Goal: Task Accomplishment & Management: Complete application form

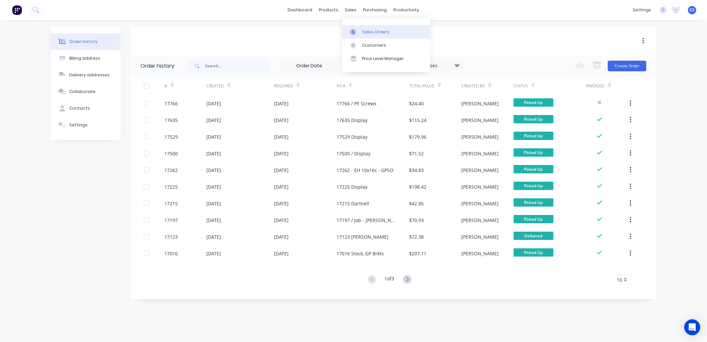
click at [367, 30] on div "Sales Orders" at bounding box center [375, 32] width 27 height 6
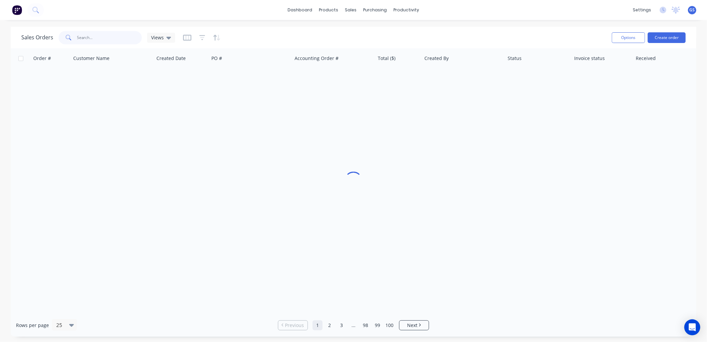
click at [118, 35] on input "text" at bounding box center [109, 37] width 65 height 13
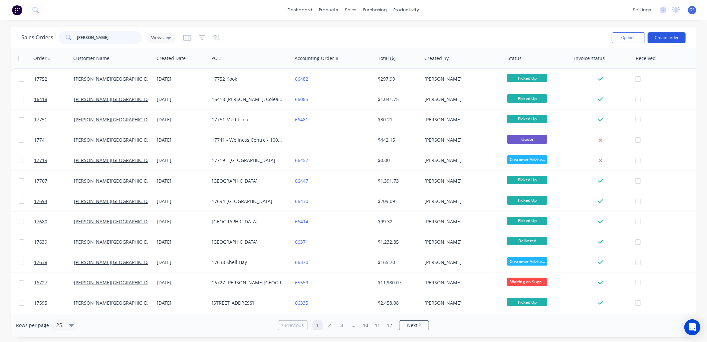
type input "[PERSON_NAME]"
click at [677, 34] on button "Create order" at bounding box center [667, 37] width 38 height 11
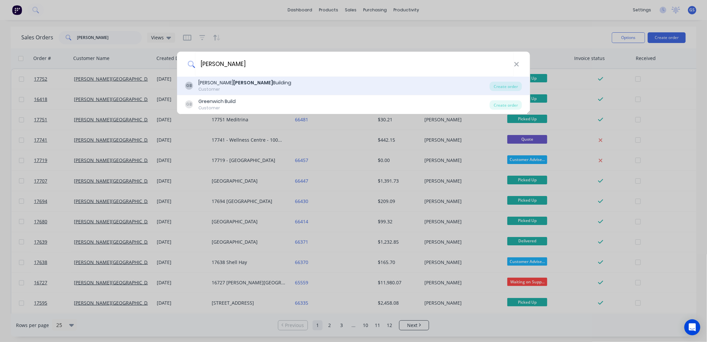
type input "[PERSON_NAME]"
click at [227, 89] on div "Customer" at bounding box center [244, 89] width 93 height 6
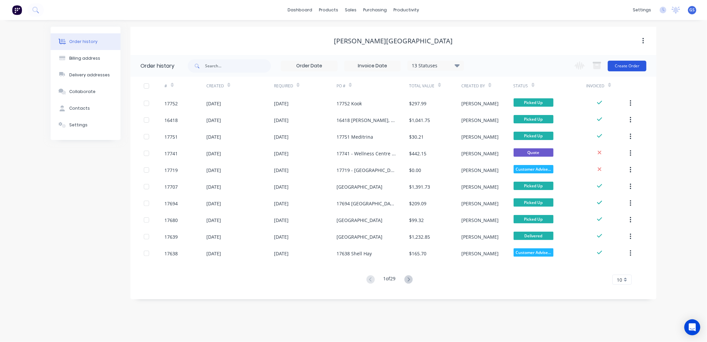
click at [638, 62] on button "Create Order" at bounding box center [627, 66] width 39 height 11
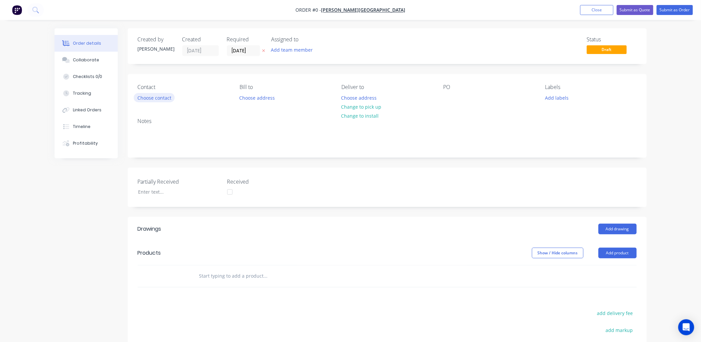
click at [171, 98] on button "Choose contact" at bounding box center [154, 97] width 41 height 9
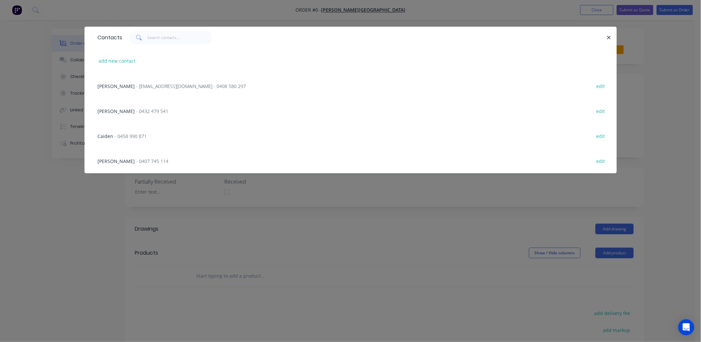
click at [141, 88] on span "- [EMAIL_ADDRESS][DOMAIN_NAME] - 0408 580 297" at bounding box center [191, 86] width 110 height 6
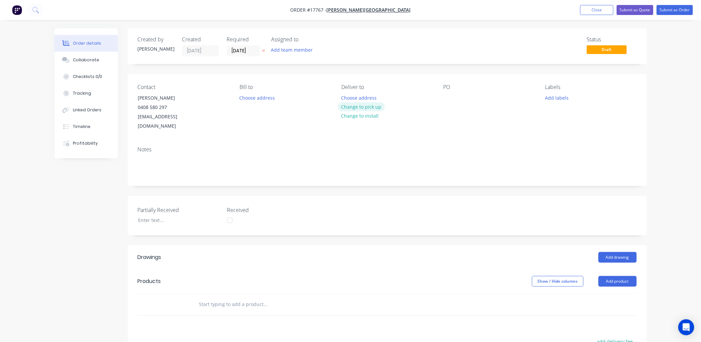
click at [361, 108] on button "Change to pick up" at bounding box center [361, 106] width 47 height 9
click at [450, 95] on div at bounding box center [449, 98] width 11 height 10
click at [615, 252] on button "Add drawing" at bounding box center [618, 257] width 38 height 11
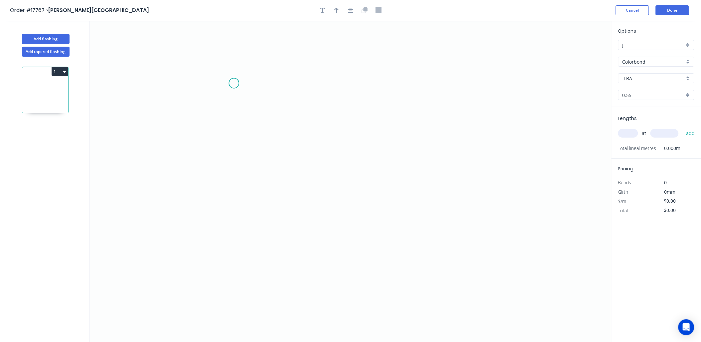
click at [234, 83] on icon "0" at bounding box center [351, 181] width 522 height 321
drag, startPoint x: 234, startPoint y: 203, endPoint x: 326, endPoint y: 207, distance: 91.3
click at [237, 201] on icon "0" at bounding box center [351, 181] width 522 height 321
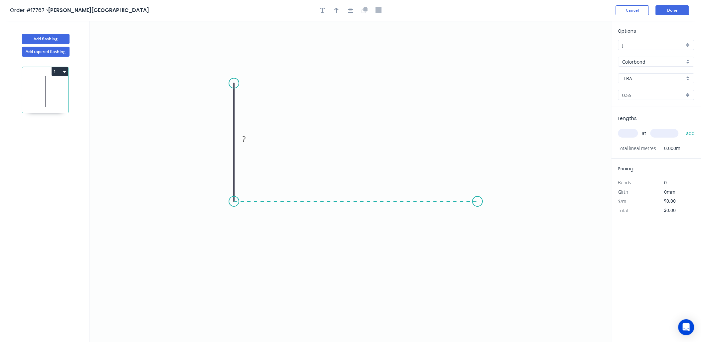
click at [478, 202] on icon "0 ?" at bounding box center [351, 181] width 522 height 321
click at [501, 214] on icon "0 ? ?" at bounding box center [351, 181] width 522 height 321
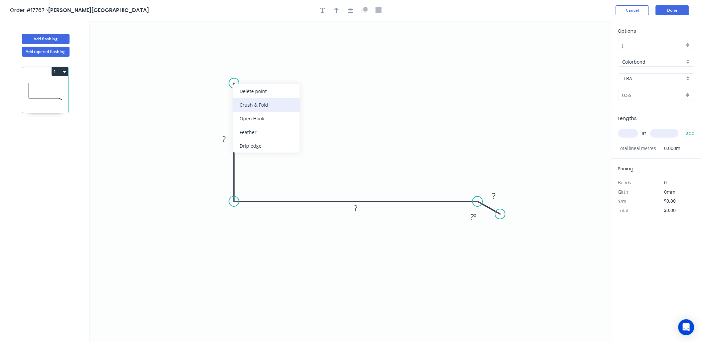
click at [255, 102] on div "Crush & Fold" at bounding box center [266, 105] width 67 height 14
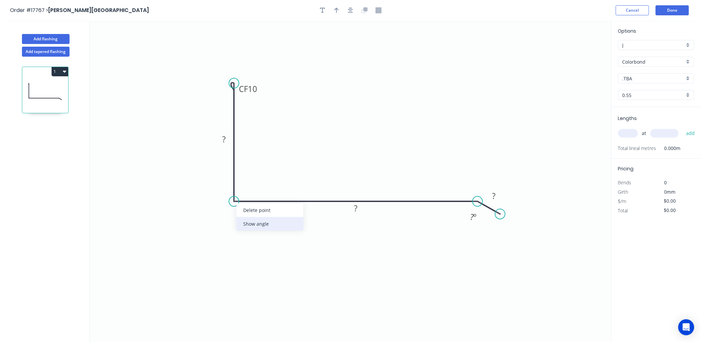
click at [251, 222] on div "Show angle" at bounding box center [270, 224] width 67 height 14
drag, startPoint x: 218, startPoint y: 132, endPoint x: 222, endPoint y: 139, distance: 7.6
click at [220, 136] on rect at bounding box center [224, 138] width 22 height 13
drag, startPoint x: 228, startPoint y: 144, endPoint x: 184, endPoint y: 160, distance: 47.5
click at [229, 143] on rect at bounding box center [225, 142] width 13 height 9
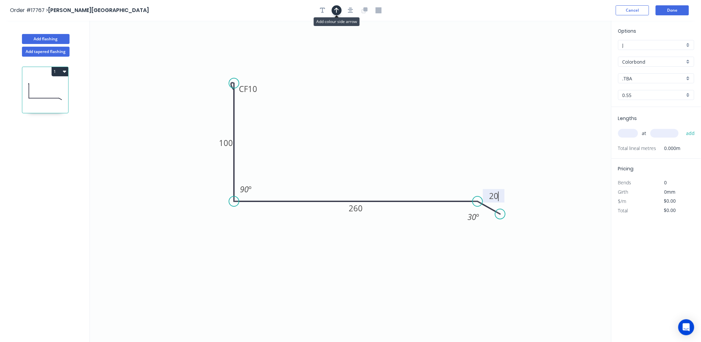
click at [335, 9] on icon "button" at bounding box center [337, 10] width 5 height 5
type input "$19.84"
drag, startPoint x: 572, startPoint y: 44, endPoint x: 627, endPoint y: 57, distance: 56.3
click at [526, 79] on icon "0 CF 10 100 260 20 90 º 30 º" at bounding box center [351, 181] width 522 height 321
drag, startPoint x: 576, startPoint y: 51, endPoint x: 421, endPoint y: 157, distance: 187.9
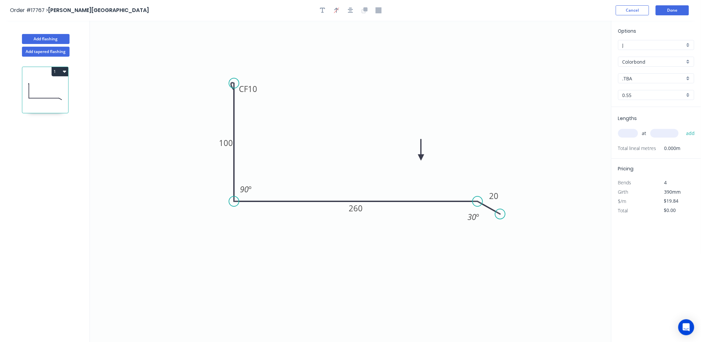
click at [421, 157] on icon at bounding box center [421, 149] width 6 height 21
click at [687, 79] on div ".TBA" at bounding box center [657, 78] width 76 height 10
click at [651, 102] on div "Cottage Green" at bounding box center [657, 101] width 76 height 12
type input "Cottage Green"
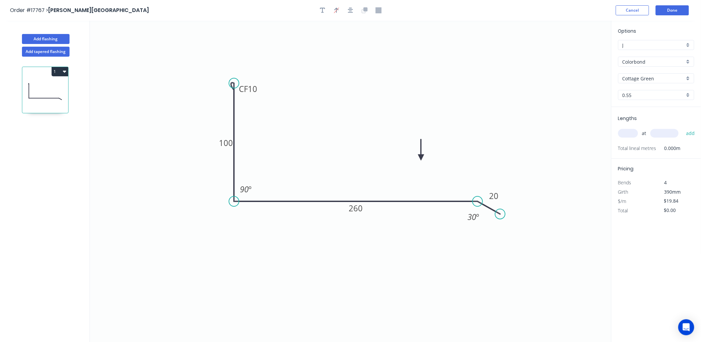
click at [634, 131] on input "text" at bounding box center [629, 133] width 20 height 9
type input "2"
type input "1200"
click at [683, 128] on button "add" at bounding box center [691, 133] width 16 height 11
type input "$47.62"
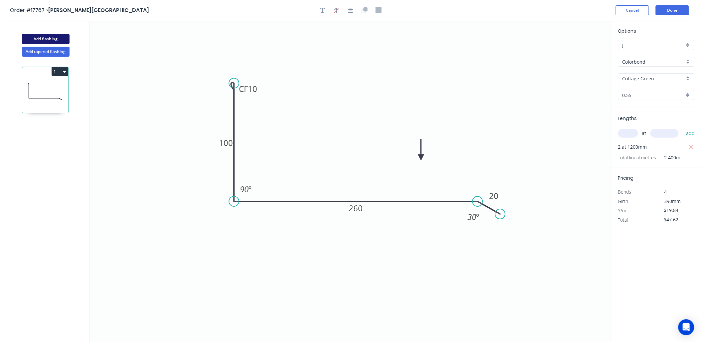
click at [53, 37] on button "Add flashing" at bounding box center [46, 39] width 48 height 10
type input "$0.00"
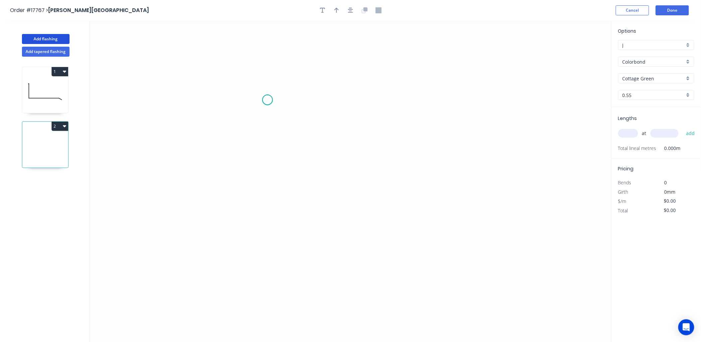
click at [268, 100] on icon "0" at bounding box center [351, 181] width 522 height 321
drag, startPoint x: 270, startPoint y: 228, endPoint x: 441, endPoint y: 152, distance: 186.7
click at [278, 225] on icon "0" at bounding box center [351, 181] width 522 height 321
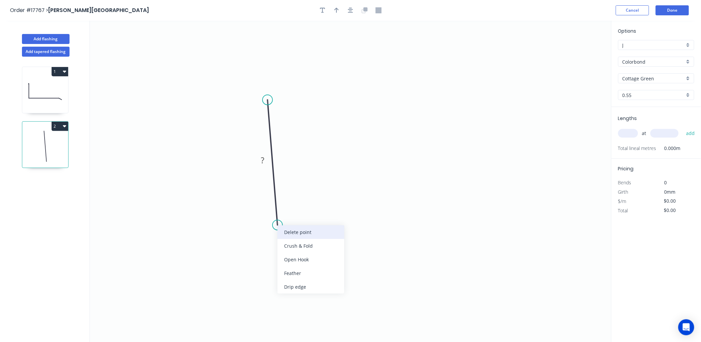
drag, startPoint x: 294, startPoint y: 231, endPoint x: 276, endPoint y: 172, distance: 61.5
click at [294, 230] on div "Delete point" at bounding box center [311, 232] width 67 height 14
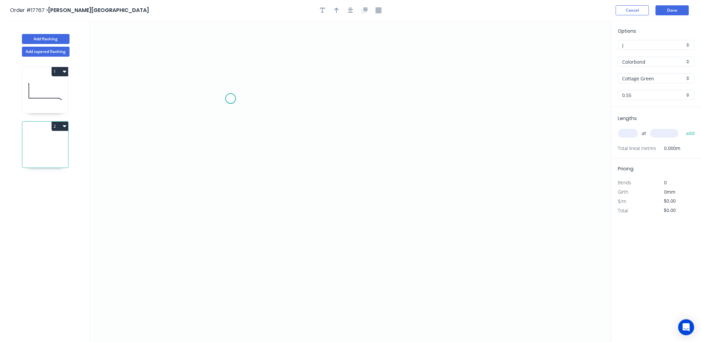
click at [231, 99] on icon "0" at bounding box center [351, 181] width 522 height 321
click at [231, 210] on icon "0" at bounding box center [351, 181] width 522 height 321
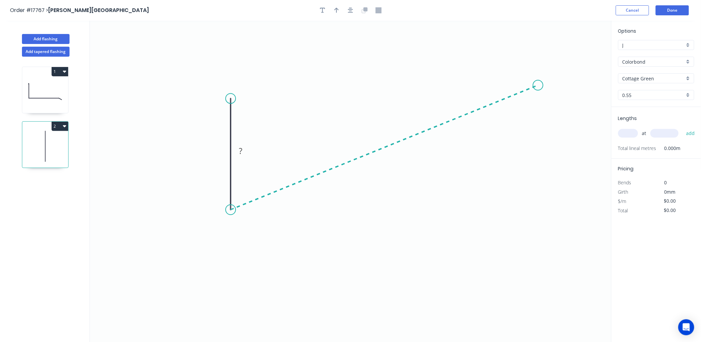
click at [539, 85] on icon "0 ?" at bounding box center [351, 181] width 522 height 321
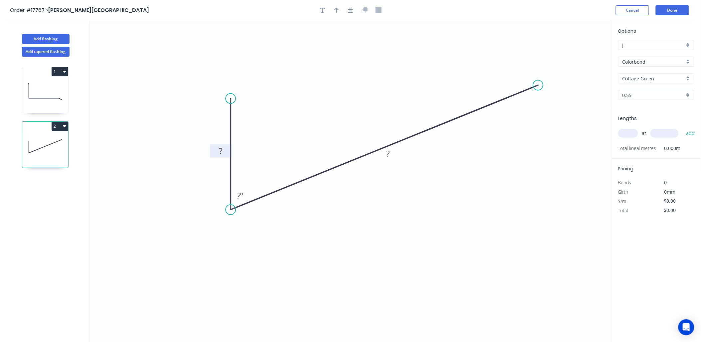
click at [217, 144] on rect at bounding box center [221, 150] width 22 height 13
click at [220, 151] on tspan "?" at bounding box center [220, 150] width 3 height 11
click at [252, 119] on div "Crush & Fold" at bounding box center [263, 124] width 67 height 14
click at [224, 154] on rect at bounding box center [220, 150] width 13 height 9
type input "$30.67"
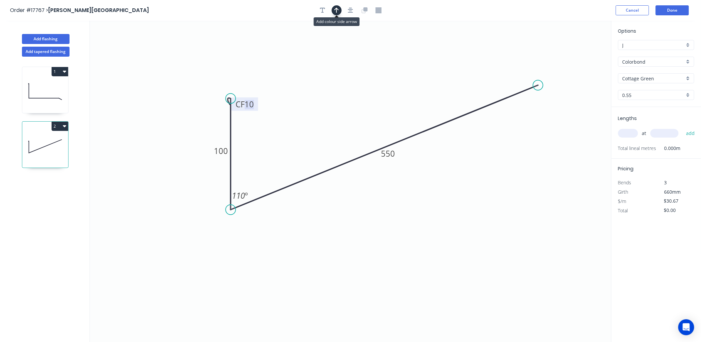
click at [340, 11] on button "button" at bounding box center [337, 10] width 10 height 10
drag, startPoint x: 579, startPoint y: 53, endPoint x: 426, endPoint y: 105, distance: 161.2
click at [426, 105] on icon at bounding box center [426, 97] width 6 height 21
click at [625, 133] on input "text" at bounding box center [629, 133] width 20 height 9
type input "1"
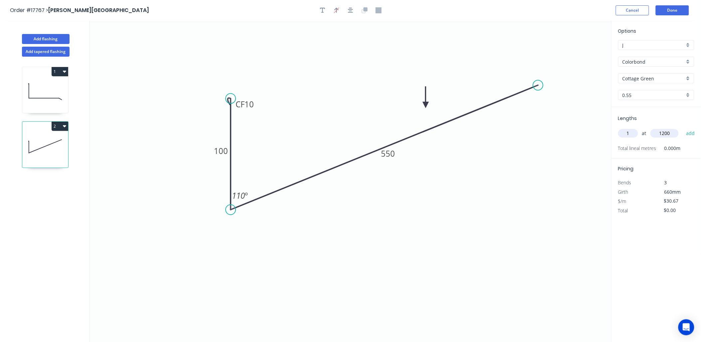
type input "1200"
click at [683, 128] on button "add" at bounding box center [691, 133] width 16 height 11
type input "$36.80"
click at [62, 38] on button "Add flashing" at bounding box center [46, 39] width 48 height 10
type input "$0.00"
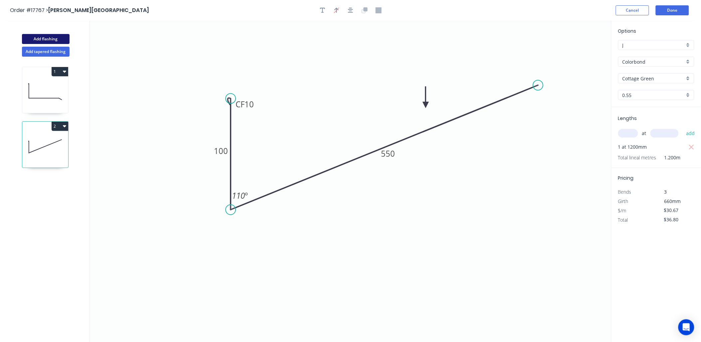
type input "$0.00"
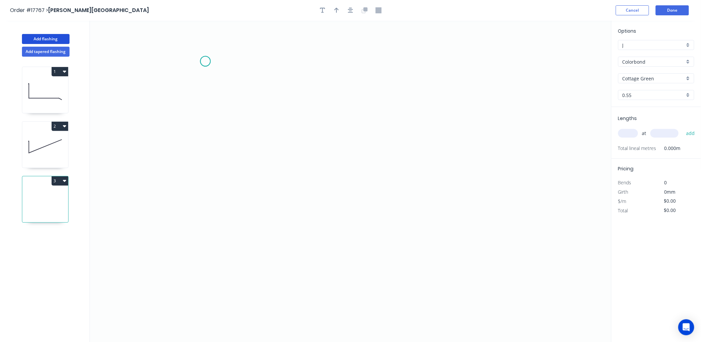
click at [205, 61] on icon "0" at bounding box center [351, 181] width 522 height 321
click at [208, 150] on icon "0" at bounding box center [351, 181] width 522 height 321
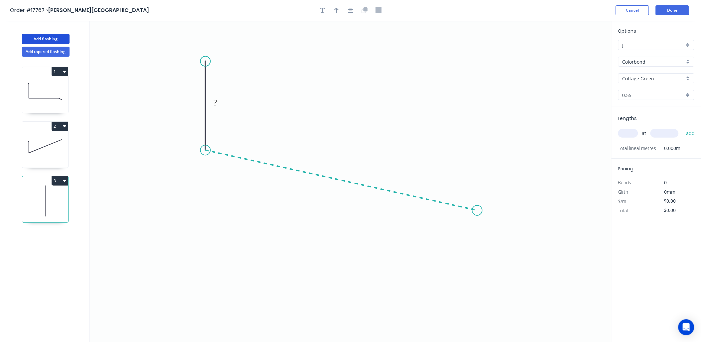
click at [478, 210] on icon "0 ?" at bounding box center [351, 181] width 522 height 321
click at [493, 225] on icon "0 ? ? ? º" at bounding box center [351, 181] width 522 height 321
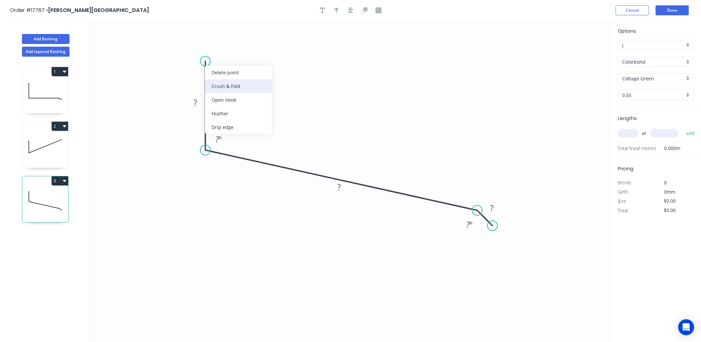
click at [228, 84] on div "Crush & Fold" at bounding box center [238, 86] width 67 height 14
click at [194, 102] on tspan "?" at bounding box center [195, 102] width 3 height 11
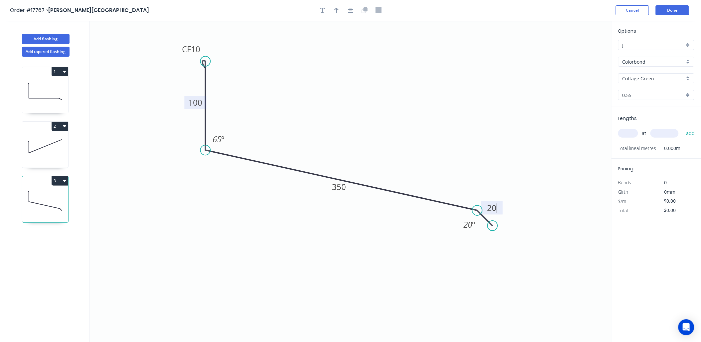
type input "$23.18"
click at [633, 132] on input "text" at bounding box center [629, 133] width 20 height 9
type input "1"
type input "1200"
click at [683, 128] on button "add" at bounding box center [691, 133] width 16 height 11
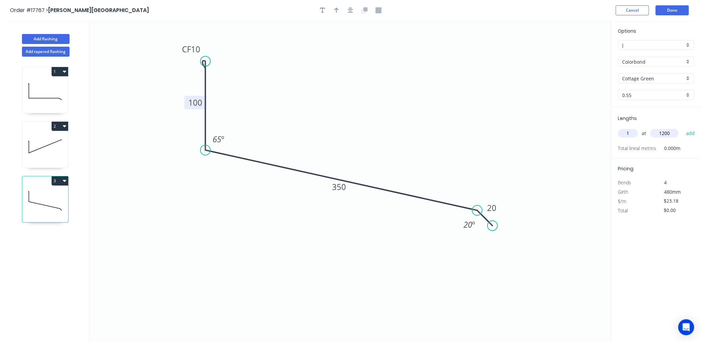
type input "$27.82"
drag, startPoint x: 337, startPoint y: 9, endPoint x: 470, endPoint y: 48, distance: 138.2
click at [340, 9] on button "button" at bounding box center [337, 10] width 10 height 10
drag, startPoint x: 577, startPoint y: 52, endPoint x: 401, endPoint y: 151, distance: 202.3
click at [395, 154] on icon at bounding box center [393, 145] width 6 height 21
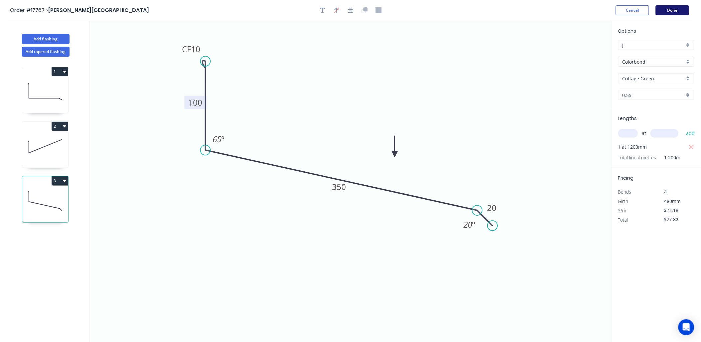
click at [672, 10] on button "Done" at bounding box center [672, 10] width 33 height 10
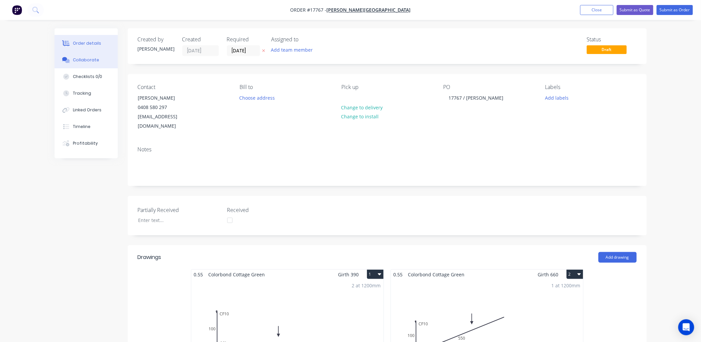
click at [93, 58] on div "Collaborate" at bounding box center [86, 60] width 26 height 6
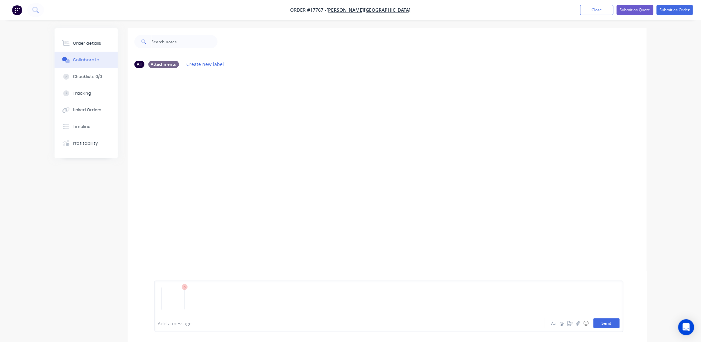
click at [608, 320] on button "Send" at bounding box center [607, 323] width 26 height 10
click at [185, 127] on img at bounding box center [178, 124] width 48 height 44
click at [88, 41] on div "Order details" at bounding box center [87, 43] width 28 height 6
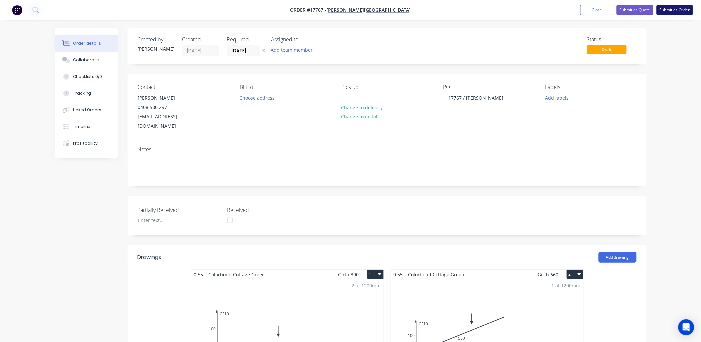
click at [677, 7] on button "Submit as Order" at bounding box center [675, 10] width 36 height 10
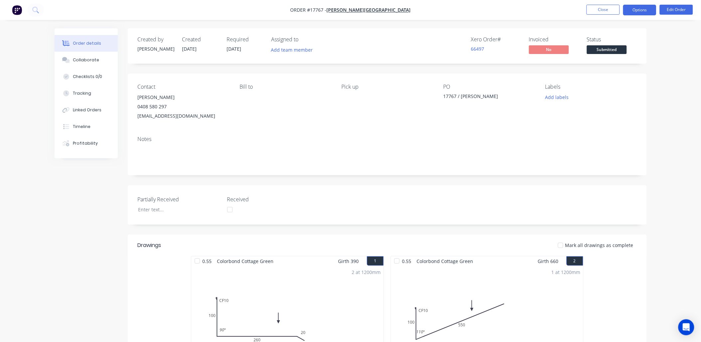
click at [646, 10] on button "Options" at bounding box center [640, 10] width 33 height 11
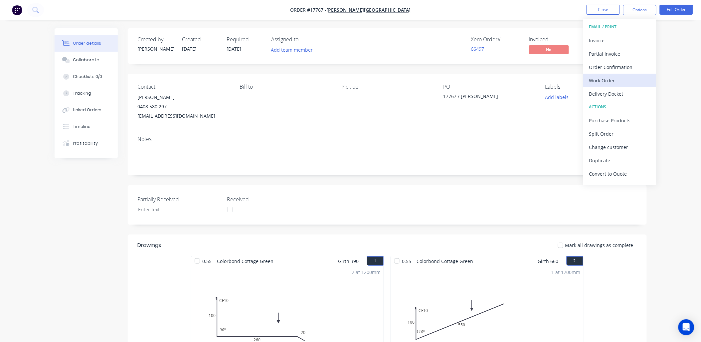
click at [621, 77] on div "Work Order" at bounding box center [620, 81] width 61 height 10
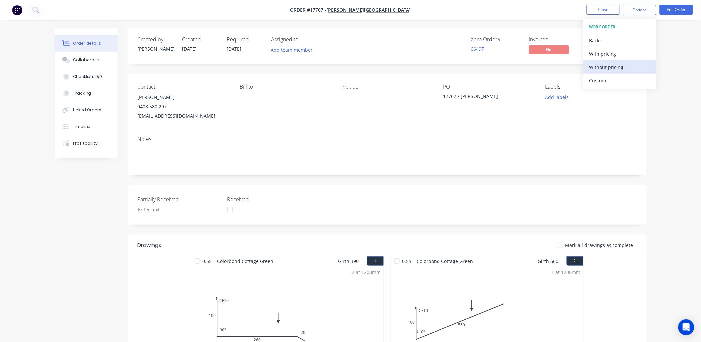
click at [623, 65] on div "Without pricing" at bounding box center [620, 67] width 61 height 10
click at [676, 76] on div "Order details Collaborate Checklists 0/0 Tracking Linked Orders Timeline Profit…" at bounding box center [350, 305] width 701 height 611
click at [640, 8] on button "Options" at bounding box center [640, 10] width 33 height 11
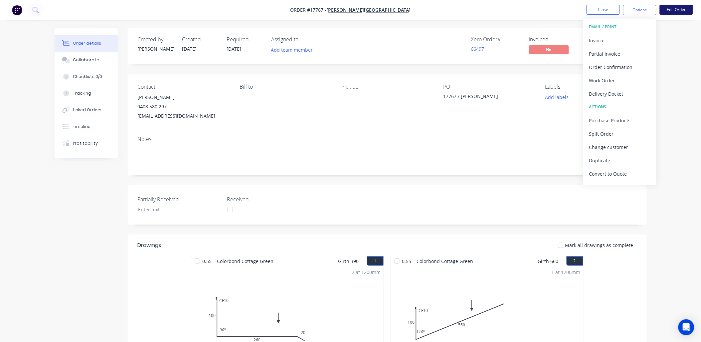
click at [673, 8] on button "Edit Order" at bounding box center [676, 10] width 33 height 10
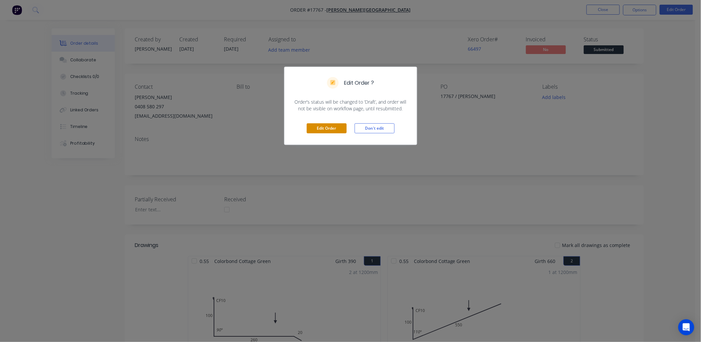
click at [328, 130] on button "Edit Order" at bounding box center [327, 128] width 40 height 10
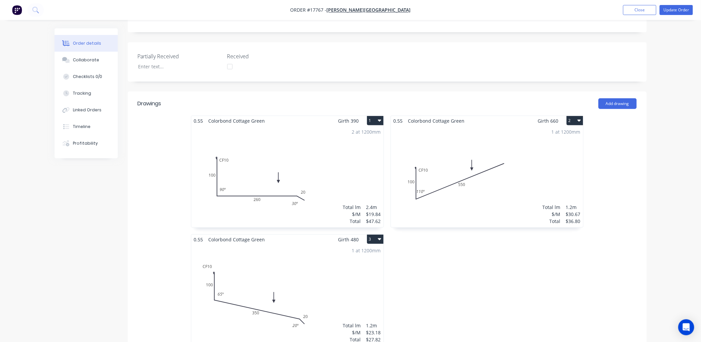
scroll to position [185, 0]
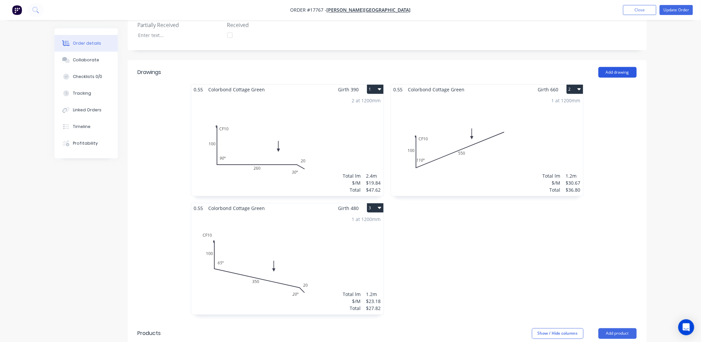
click at [624, 67] on button "Add drawing" at bounding box center [618, 72] width 38 height 11
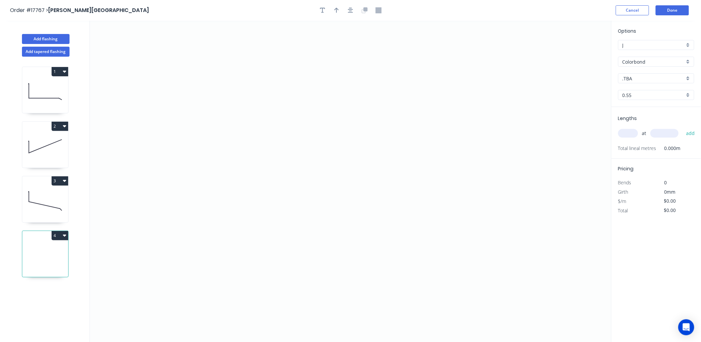
click at [690, 61] on div "Colorbond" at bounding box center [657, 62] width 76 height 10
click at [642, 110] on div "Zincalume" at bounding box center [657, 110] width 76 height 12
type input "Zincalume"
click at [635, 131] on input "text" at bounding box center [629, 133] width 20 height 9
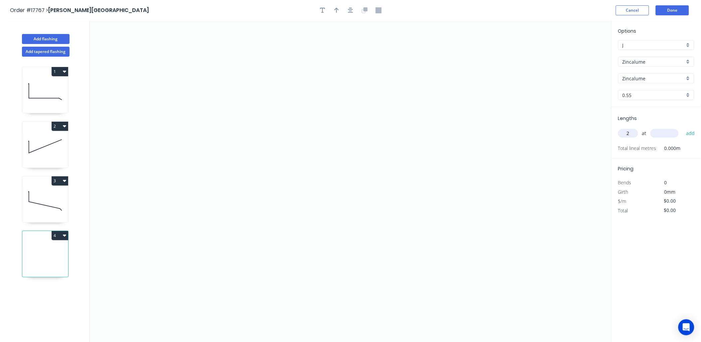
type input "2"
type input "3500"
click at [683, 128] on button "add" at bounding box center [691, 133] width 16 height 11
click at [219, 80] on icon "0" at bounding box center [351, 181] width 522 height 321
click at [221, 156] on icon "0" at bounding box center [351, 181] width 522 height 321
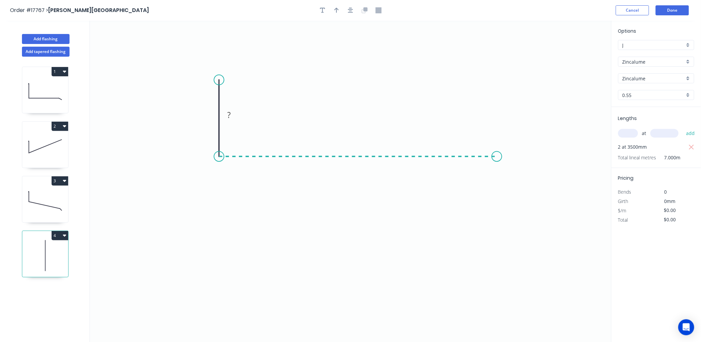
click at [497, 159] on icon "0 ?" at bounding box center [351, 181] width 522 height 321
click at [518, 192] on icon "0 ? ?" at bounding box center [351, 181] width 522 height 321
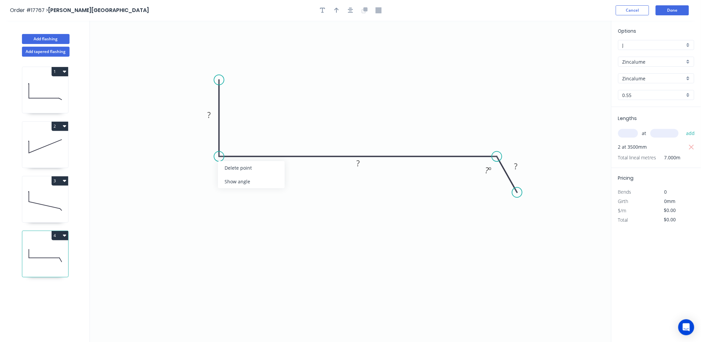
drag, startPoint x: 237, startPoint y: 178, endPoint x: 224, endPoint y: 155, distance: 26.2
click at [237, 176] on div "Show angle" at bounding box center [251, 181] width 67 height 14
click at [211, 114] on rect at bounding box center [208, 115] width 13 height 9
drag, startPoint x: 334, startPoint y: 9, endPoint x: 443, endPoint y: 30, distance: 111.3
click at [335, 9] on icon "button" at bounding box center [337, 10] width 5 height 6
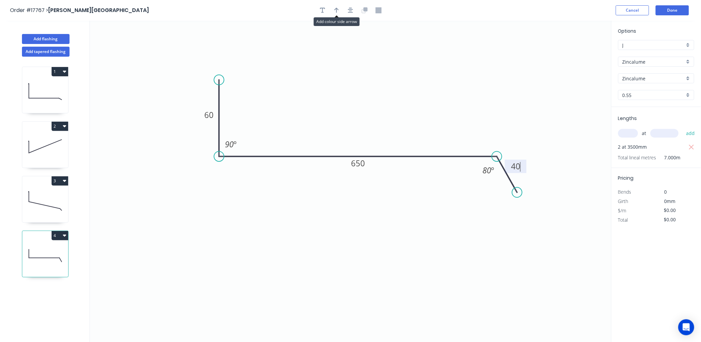
type input "$23.88"
type input "$167.16"
drag, startPoint x: 577, startPoint y: 52, endPoint x: 438, endPoint y: 109, distance: 150.0
click at [438, 109] on icon at bounding box center [438, 101] width 6 height 21
click at [45, 36] on button "Add flashing" at bounding box center [46, 39] width 48 height 10
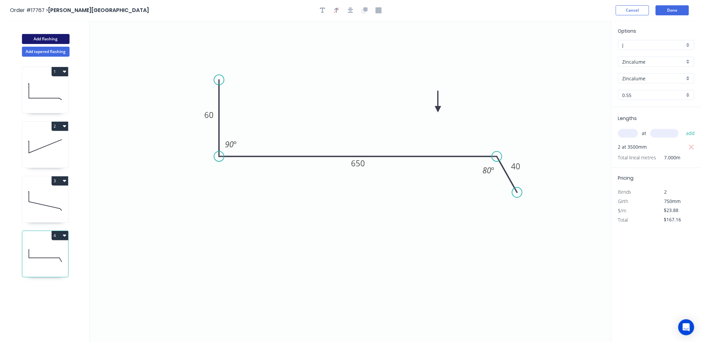
type input "$0.00"
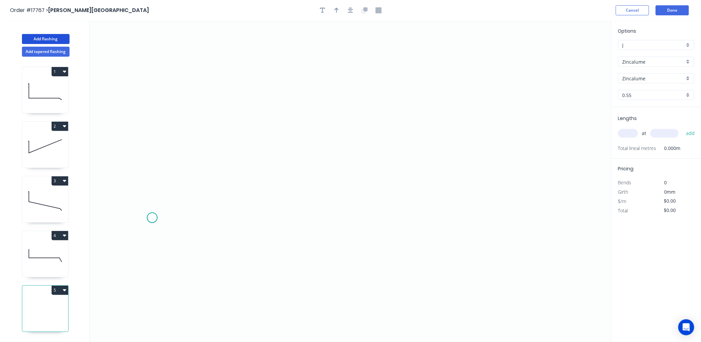
drag, startPoint x: 152, startPoint y: 218, endPoint x: 164, endPoint y: 192, distance: 28.6
click at [152, 217] on icon "0" at bounding box center [351, 181] width 522 height 321
drag, startPoint x: 167, startPoint y: 172, endPoint x: 314, endPoint y: 173, distance: 146.8
click at [171, 172] on icon "0" at bounding box center [351, 181] width 522 height 321
drag, startPoint x: 506, startPoint y: 175, endPoint x: 520, endPoint y: 212, distance: 39.7
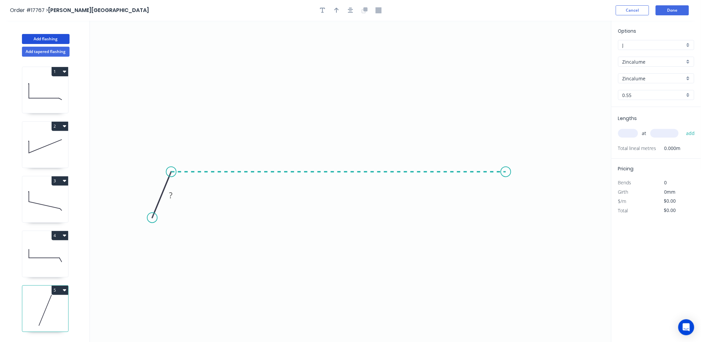
click at [522, 207] on icon "0 ?" at bounding box center [351, 181] width 522 height 321
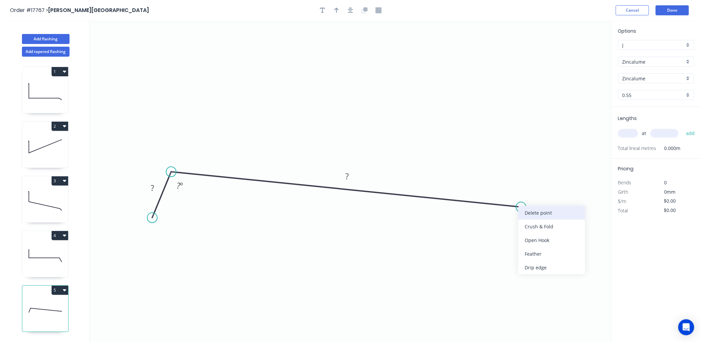
click at [530, 213] on div "Delete point" at bounding box center [552, 213] width 67 height 14
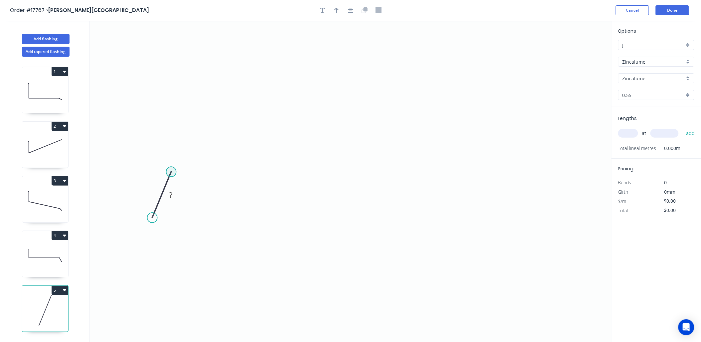
click at [172, 171] on circle at bounding box center [171, 171] width 10 height 10
click at [479, 170] on icon "0 ?" at bounding box center [351, 181] width 522 height 321
click at [494, 207] on icon "0 ? ? ? º" at bounding box center [351, 181] width 522 height 321
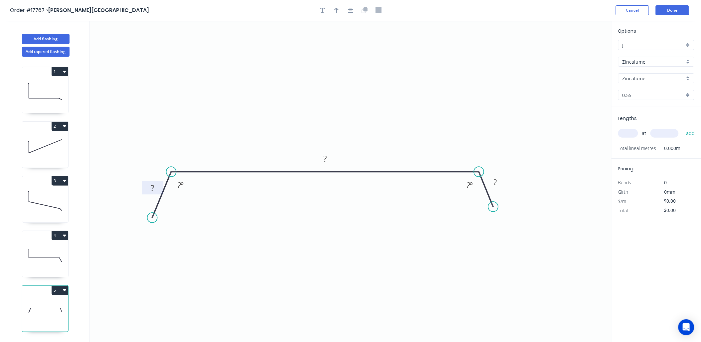
click at [151, 188] on tspan "?" at bounding box center [152, 187] width 3 height 11
drag, startPoint x: 339, startPoint y: 8, endPoint x: 471, endPoint y: 39, distance: 135.8
click at [340, 8] on button "button" at bounding box center [337, 10] width 10 height 10
type input "$15.58"
drag, startPoint x: 580, startPoint y: 52, endPoint x: 470, endPoint y: 146, distance: 144.2
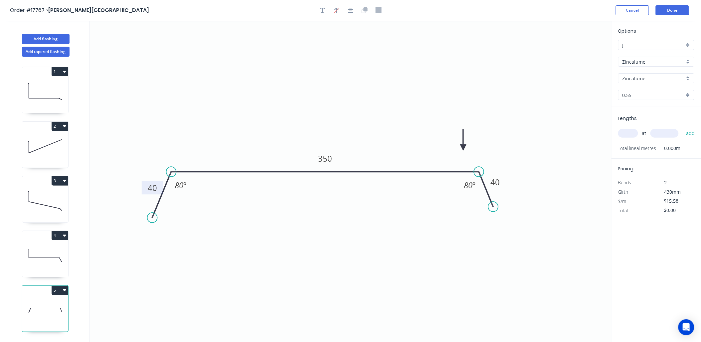
click at [467, 147] on icon at bounding box center [464, 139] width 6 height 21
click at [620, 129] on div "at add" at bounding box center [658, 133] width 78 height 11
click at [626, 135] on input "text" at bounding box center [629, 133] width 20 height 9
type input "1"
type input "4000"
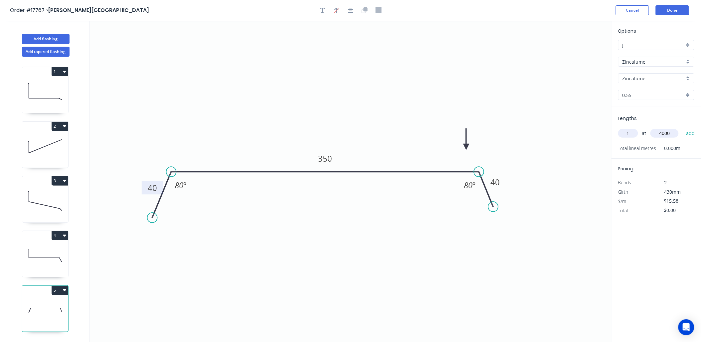
click at [683, 128] on button "add" at bounding box center [691, 133] width 16 height 11
type input "$62.32"
click at [318, 159] on tspan "350" at bounding box center [325, 158] width 14 height 11
type input "$23.88"
click at [46, 252] on icon at bounding box center [45, 255] width 46 height 43
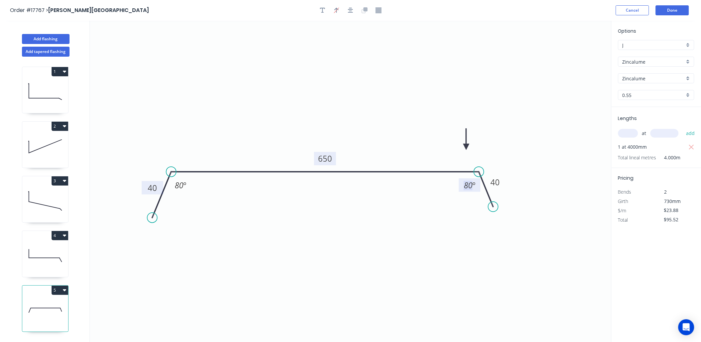
type input "$167.16"
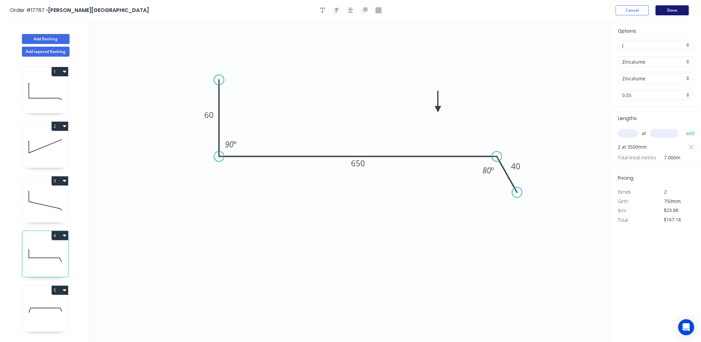
click at [661, 11] on button "Done" at bounding box center [672, 10] width 33 height 10
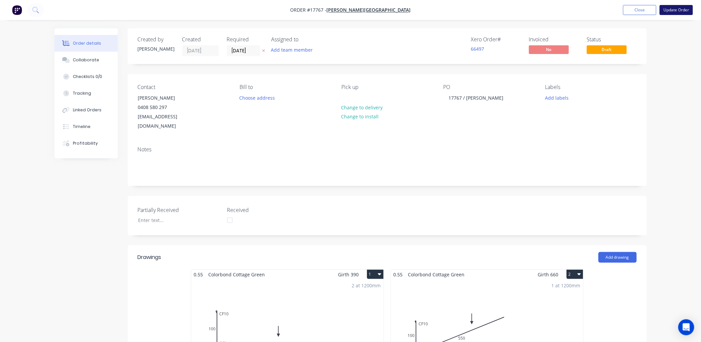
click at [674, 11] on button "Update Order" at bounding box center [676, 10] width 33 height 10
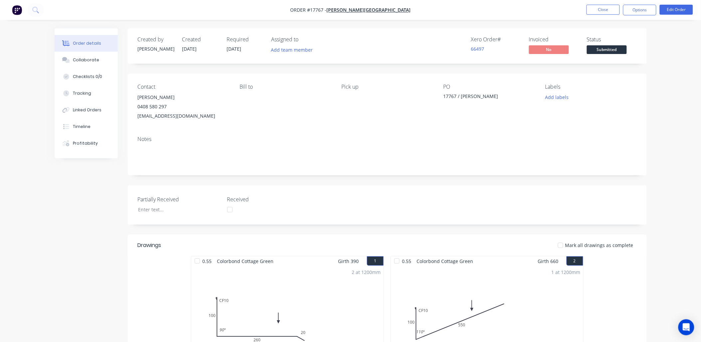
click at [635, 10] on button "Options" at bounding box center [640, 10] width 33 height 11
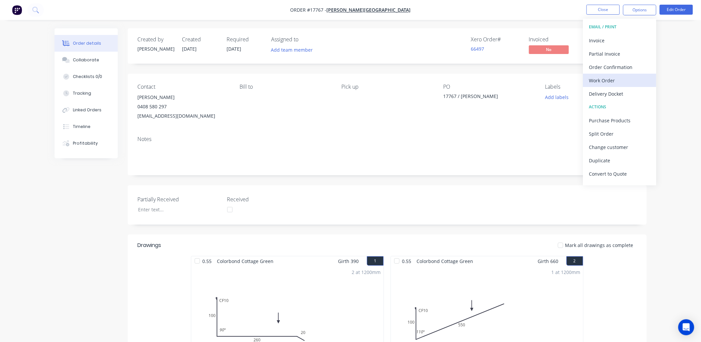
click at [608, 81] on div "Work Order" at bounding box center [620, 81] width 61 height 10
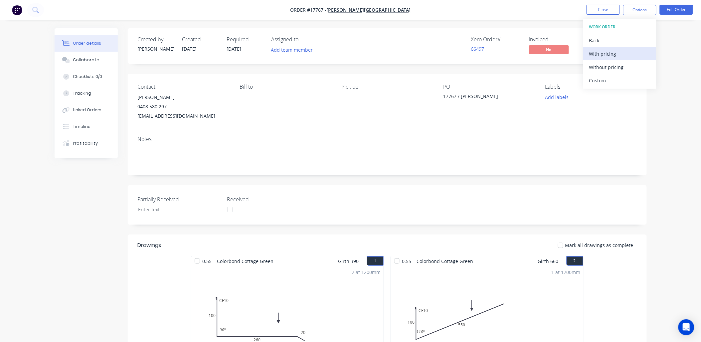
click at [608, 51] on div "With pricing" at bounding box center [620, 54] width 61 height 10
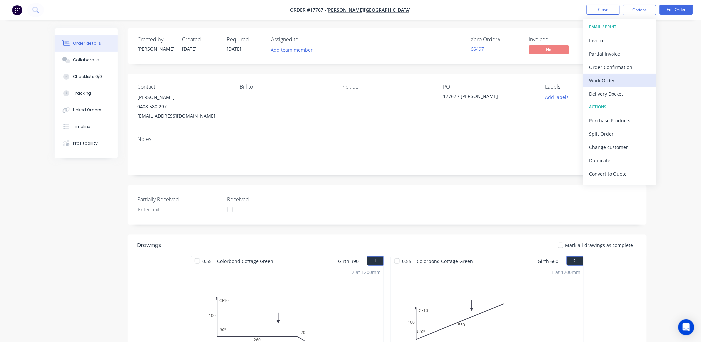
click at [607, 77] on div "Work Order" at bounding box center [620, 81] width 61 height 10
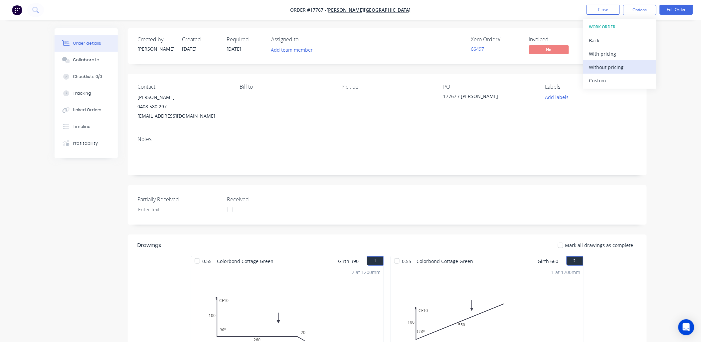
click at [611, 68] on div "Without pricing" at bounding box center [620, 67] width 61 height 10
